Goal: Complete application form

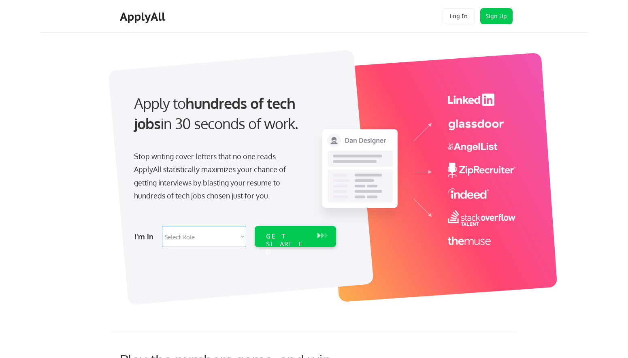
click at [211, 240] on select "Select Role Software Engineering Product Management Customer Success Sales UI/U…" at bounding box center [204, 236] width 84 height 21
select select ""product""
click at [162, 226] on select "Select Role Software Engineering Product Management Customer Success Sales UI/U…" at bounding box center [204, 236] width 84 height 21
select select ""product""
click at [275, 238] on div "GET STARTED" at bounding box center [287, 243] width 43 height 23
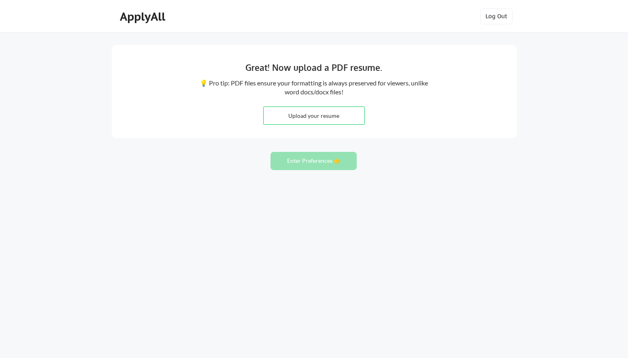
click at [329, 115] on input "file" at bounding box center [313, 115] width 101 height 17
type input "C:\fakepath\Brit Tucker_Resume_June2025.pdf"
click at [316, 167] on button "Enter Preferences 👉" at bounding box center [313, 161] width 86 height 18
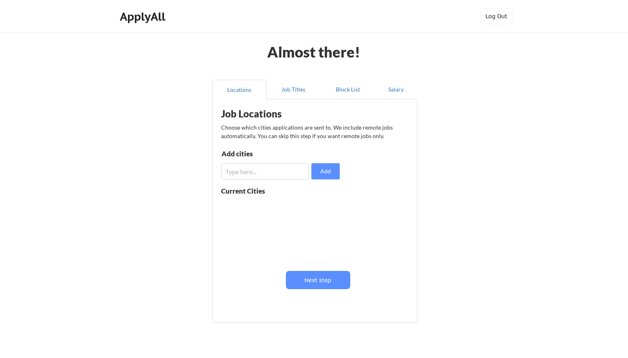
click at [260, 172] on input "input" at bounding box center [265, 171] width 88 height 16
type input "Nashville"
click at [333, 172] on button "Add" at bounding box center [325, 171] width 28 height 16
click at [312, 277] on button "Next step" at bounding box center [318, 280] width 64 height 18
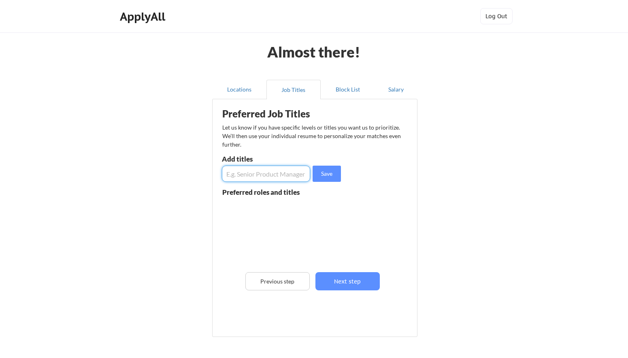
click at [258, 174] on input "input" at bounding box center [266, 174] width 88 height 16
type input "Director Product Management"
click at [261, 176] on input "input" at bounding box center [266, 174] width 88 height 16
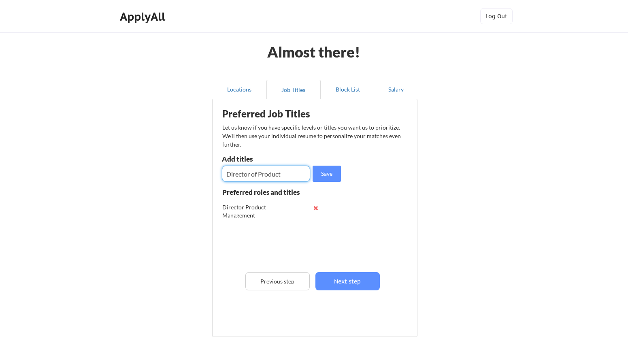
type input "Director of Product"
click at [327, 178] on button "Save" at bounding box center [326, 174] width 28 height 16
click at [256, 175] on input "input" at bounding box center [266, 174] width 88 height 16
type input "VP Product Management"
click at [328, 174] on button "Save" at bounding box center [326, 174] width 28 height 16
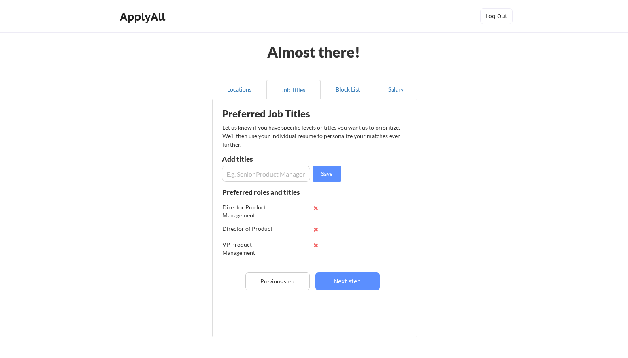
click at [291, 169] on input "input" at bounding box center [266, 174] width 88 height 16
type input "VP eCommerce"
drag, startPoint x: 325, startPoint y: 174, endPoint x: 309, endPoint y: 174, distance: 16.6
click at [325, 174] on button "Save" at bounding box center [326, 174] width 28 height 16
click at [261, 176] on input "input" at bounding box center [266, 174] width 88 height 16
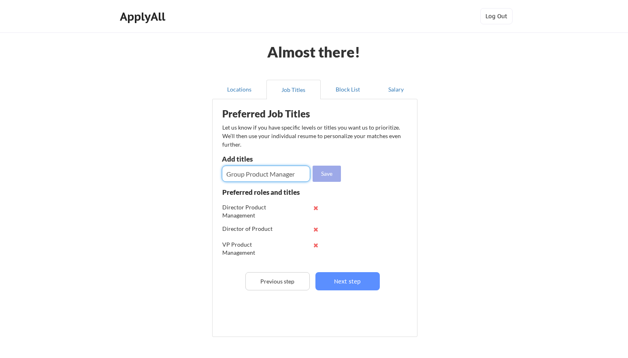
type input "Group Product Manager"
click at [331, 176] on button "Save" at bounding box center [326, 174] width 28 height 16
click at [272, 174] on input "input" at bounding box center [266, 174] width 88 height 16
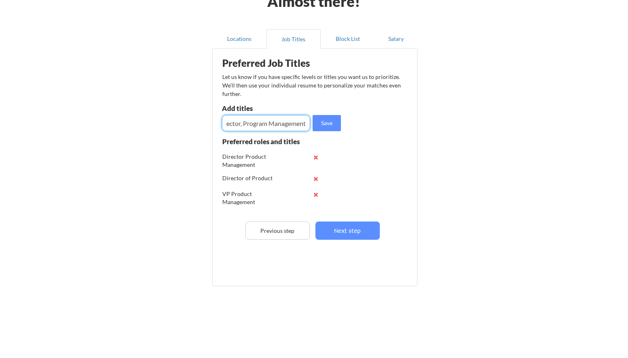
scroll to position [53, 0]
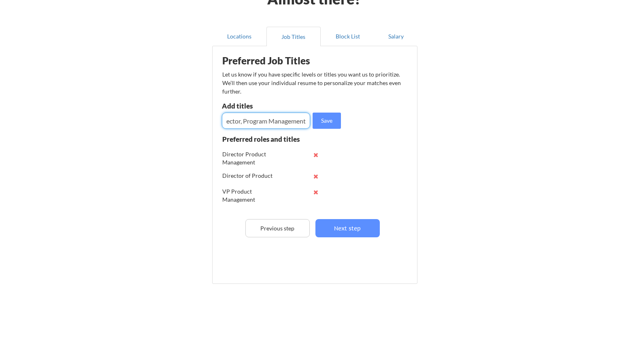
type input "Director, Program Management"
click at [330, 112] on div "Preferred Job Titles Let us know if you have specific levels or titles you want…" at bounding box center [317, 162] width 200 height 225
click at [328, 121] on button "Save" at bounding box center [326, 121] width 28 height 16
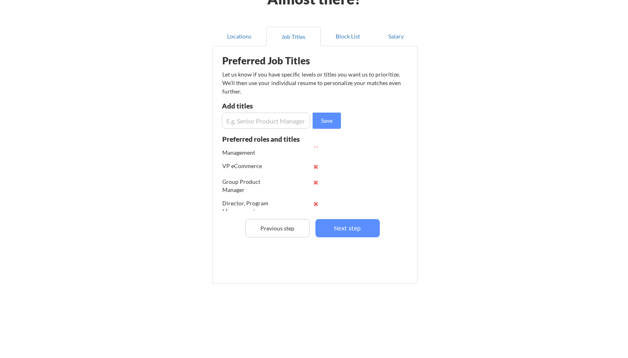
scroll to position [53, 0]
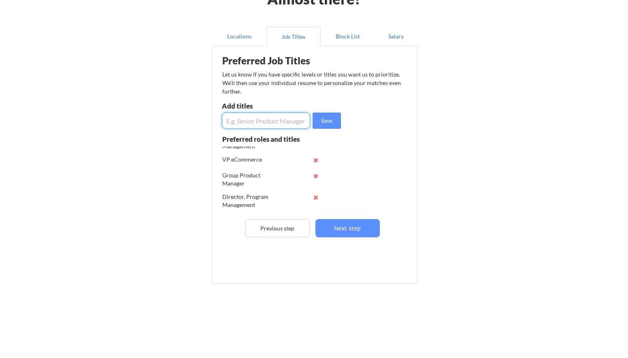
click at [251, 121] on input "input" at bounding box center [266, 121] width 88 height 16
type input "e"
type input "Head of Product"
click at [342, 224] on button "Next step" at bounding box center [347, 228] width 64 height 18
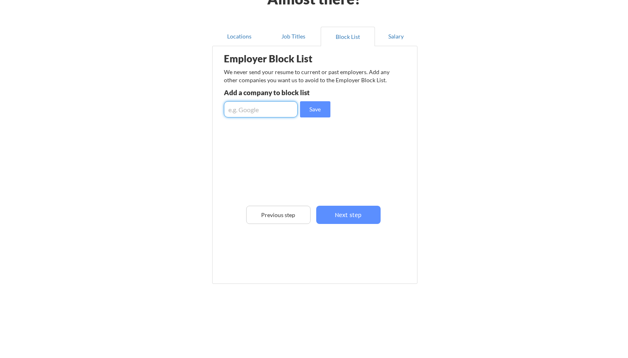
click at [259, 114] on input "input" at bounding box center [261, 109] width 74 height 16
type input "society"
click at [337, 217] on button "Next step" at bounding box center [348, 215] width 64 height 18
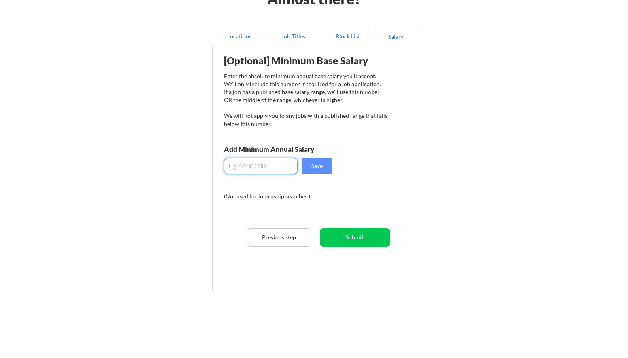
click at [268, 166] on input "input" at bounding box center [261, 166] width 74 height 16
type input "$250,000"
click at [321, 167] on button "Save" at bounding box center [317, 166] width 30 height 16
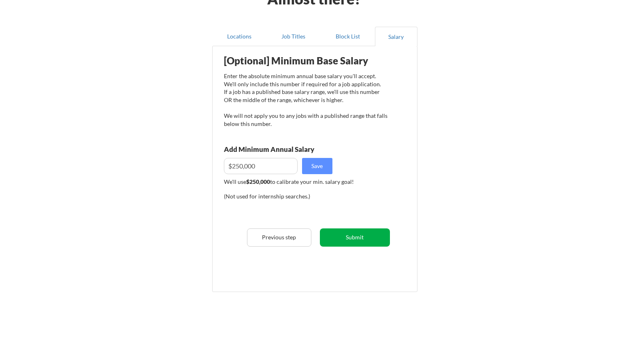
click at [356, 238] on button "Submit" at bounding box center [355, 237] width 70 height 18
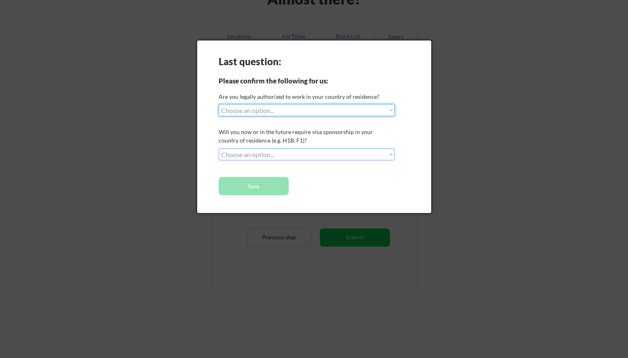
click at [234, 113] on select "Choose an option... Yes, I am a US Citizen Yes, I am a Canadian Citizen Yes, I …" at bounding box center [307, 110] width 176 height 12
select select ""yes__i_am_a_us_citizen""
click at [219, 104] on select "Choose an option... Yes, I am a US Citizen Yes, I am a Canadian Citizen Yes, I …" at bounding box center [307, 110] width 176 height 12
click at [236, 156] on select "Choose an option... No, I will not need sponsorship Yes, I will need sponsorship" at bounding box center [307, 154] width 176 height 12
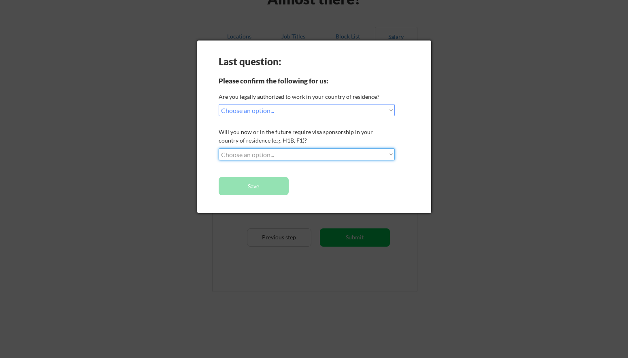
select select ""no__i_will_not_need_sponsorship""
click at [219, 148] on select "Choose an option... No, I will not need sponsorship Yes, I will need sponsorship" at bounding box center [307, 154] width 176 height 12
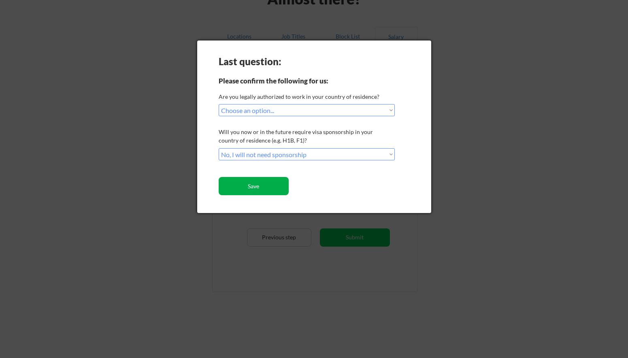
click at [255, 187] on button "Save" at bounding box center [254, 186] width 70 height 18
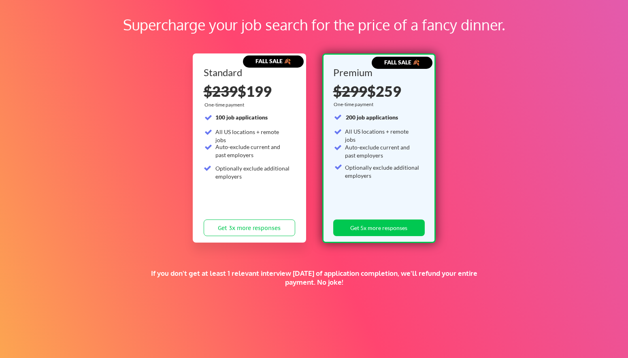
scroll to position [42, 0]
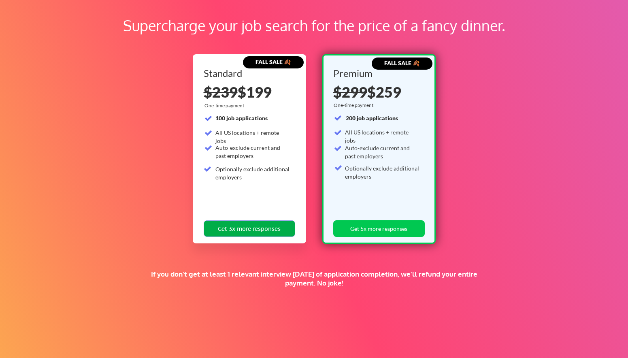
click at [255, 232] on button "Get 3x more responses" at bounding box center [249, 228] width 91 height 17
